Goal: Book appointment/travel/reservation

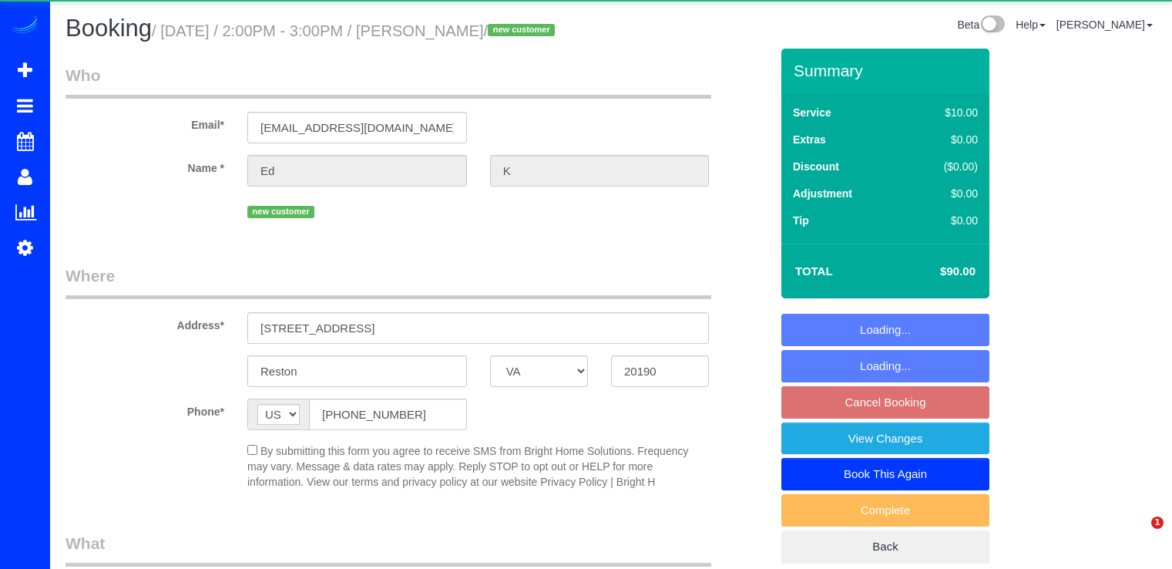
select select "VA"
select select "string:check"
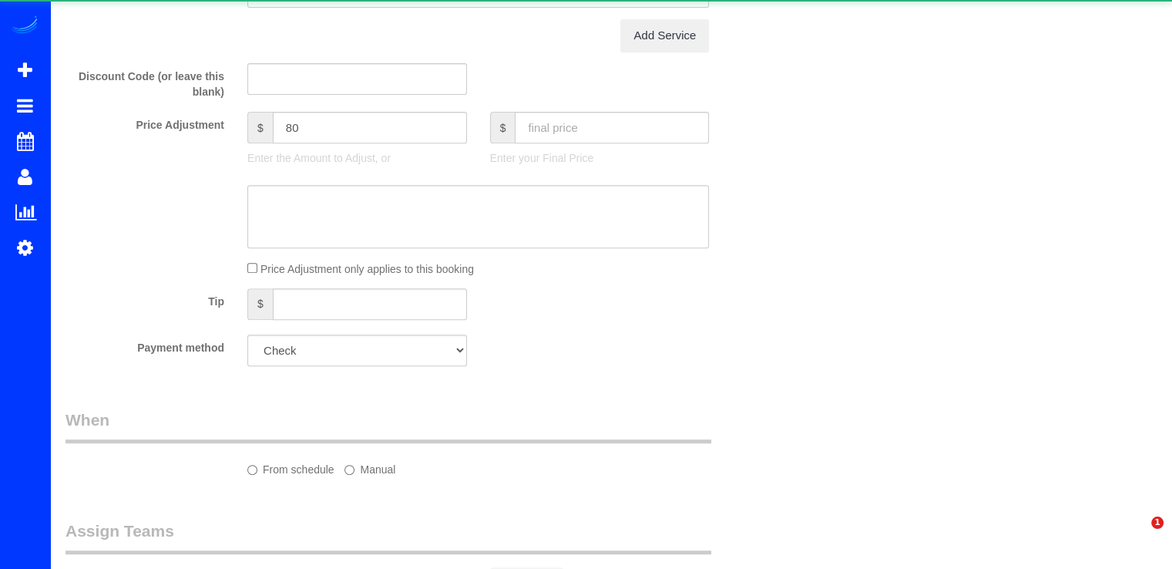
select select "object:695"
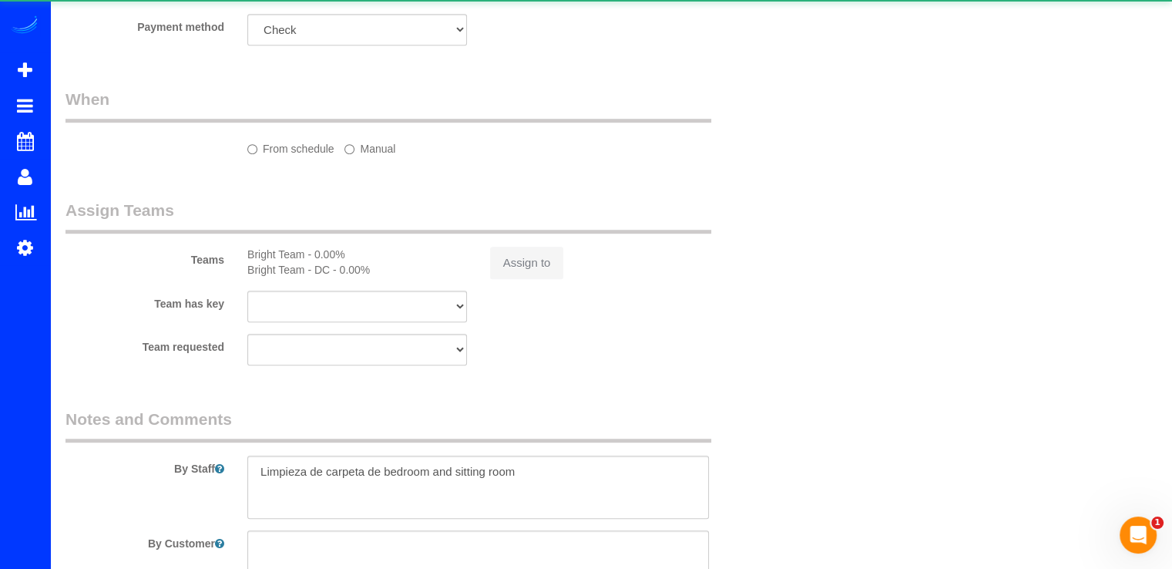
scroll to position [0, 0]
select select "spot3"
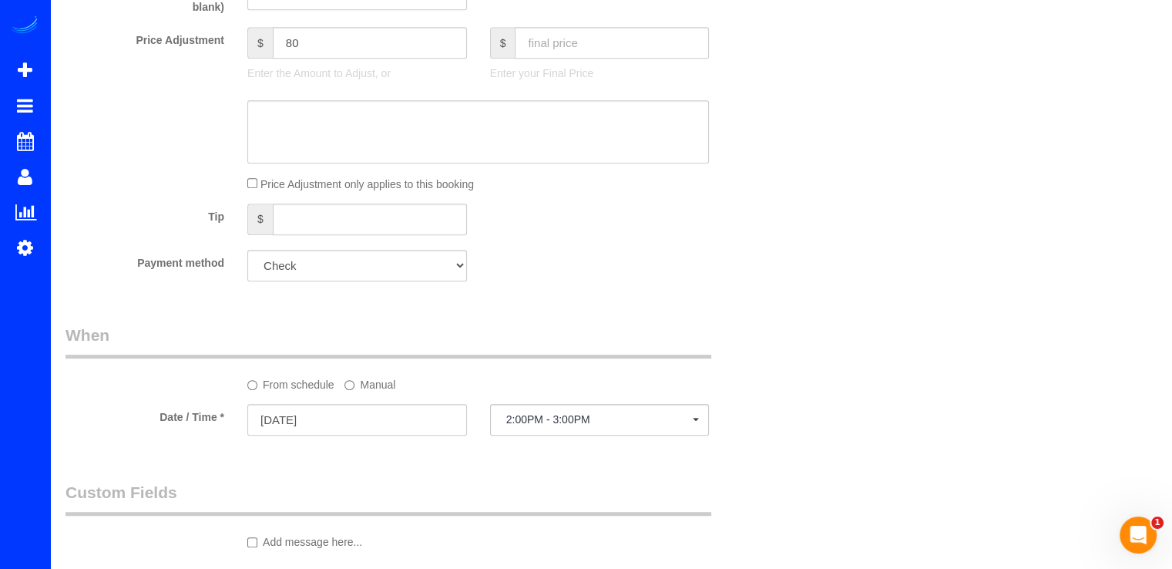
scroll to position [694, 0]
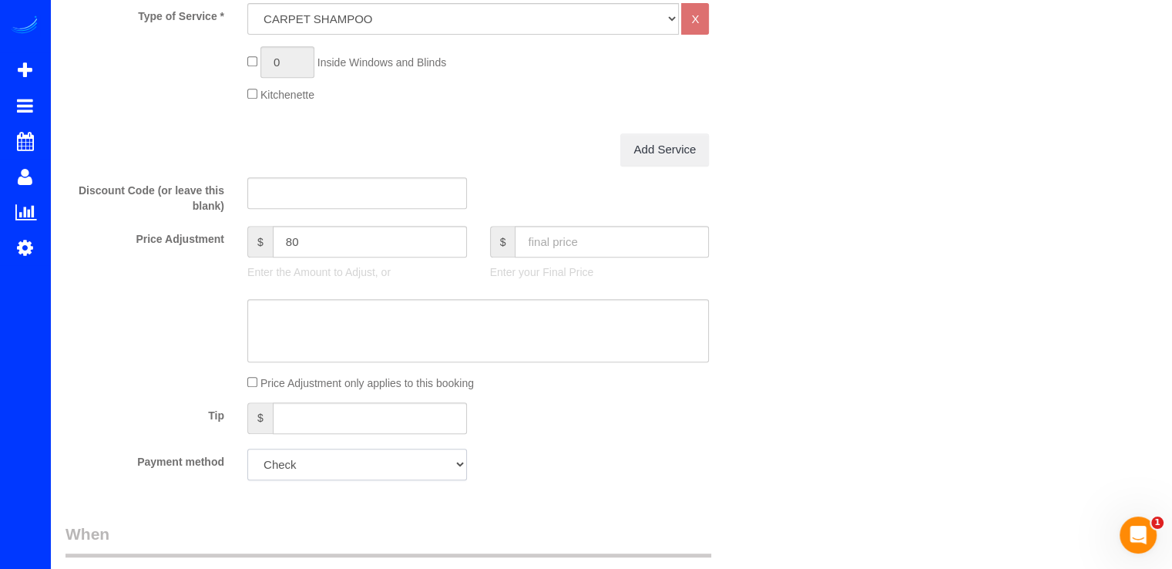
click at [324, 472] on select "Mastercard - 0888 - 08/2030 (Default) Add Credit Card ─────────────── Cash Chec…" at bounding box center [357, 465] width 220 height 32
select select "string:fspay-0569d539-849b-4be3-b892-1a9df449489f"
click at [247, 449] on select "Mastercard - 0888 - 08/2030 (Default) Add Credit Card ─────────────── Cash Chec…" at bounding box center [357, 465] width 220 height 32
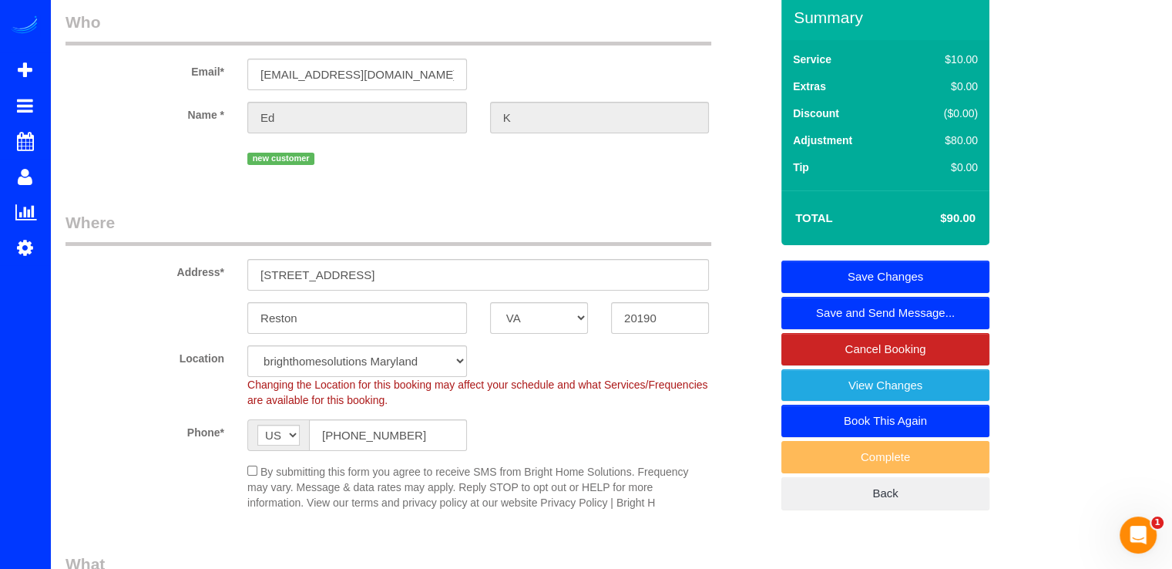
scroll to position [0, 0]
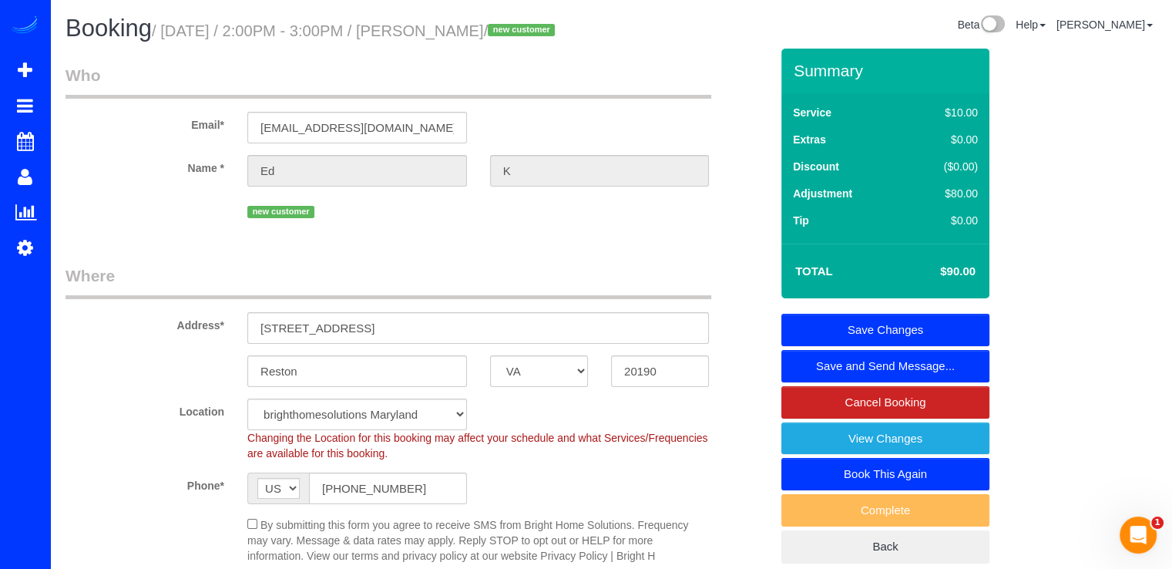
click at [940, 322] on link "Save Changes" at bounding box center [886, 330] width 208 height 32
